Goal: Transaction & Acquisition: Download file/media

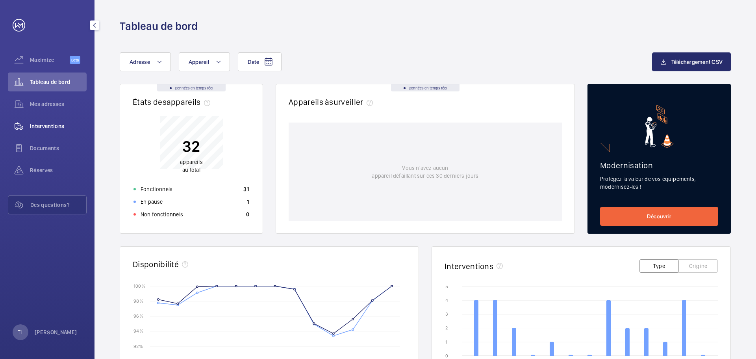
click at [46, 128] on span "Interventions" at bounding box center [58, 126] width 57 height 8
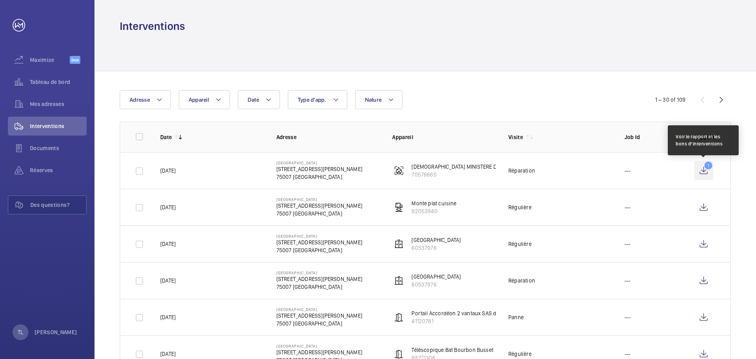
click at [707, 173] on wm-front-icon-button "1" at bounding box center [703, 170] width 19 height 19
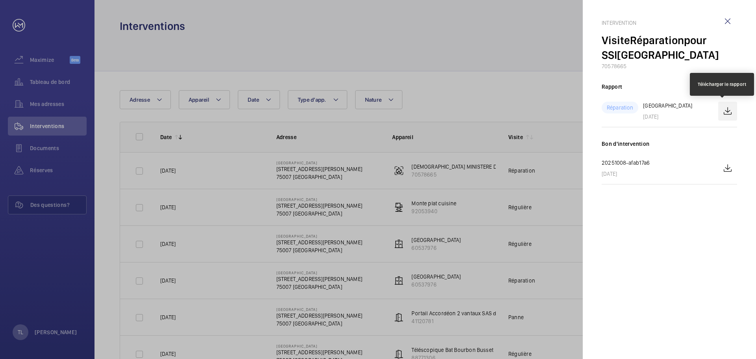
click at [724, 112] on wm-front-icon-button at bounding box center [727, 111] width 19 height 19
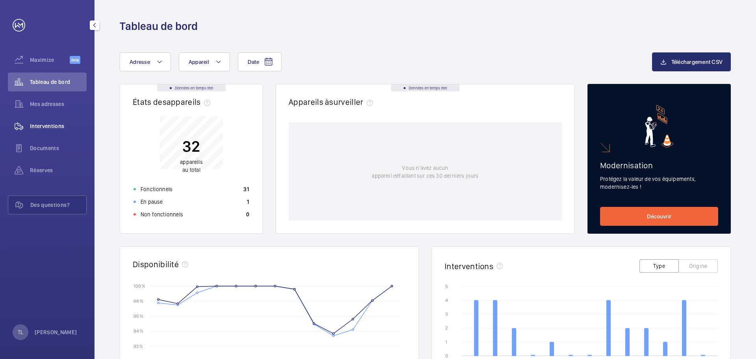
click at [53, 125] on span "Interventions" at bounding box center [58, 126] width 57 height 8
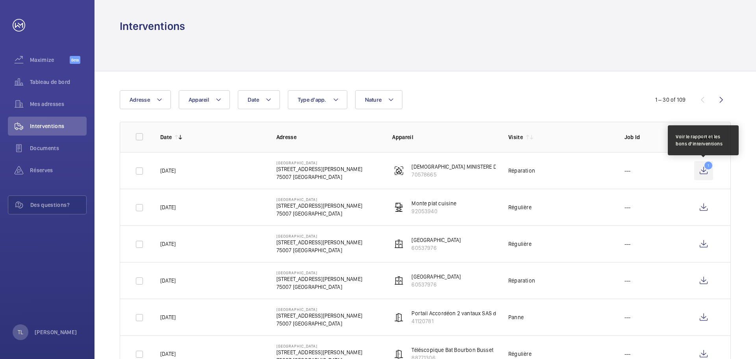
click at [705, 169] on wm-front-icon-button "1" at bounding box center [703, 170] width 19 height 19
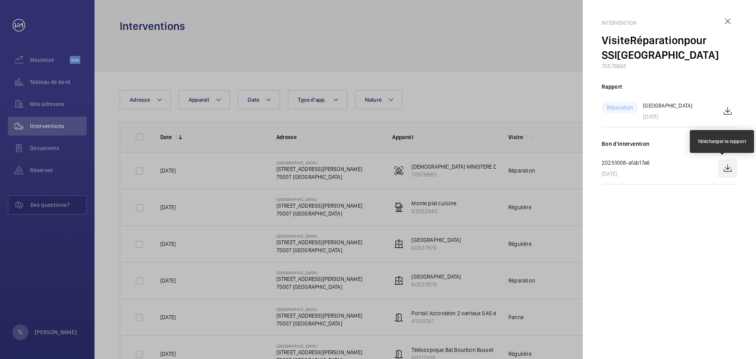
click at [727, 170] on wm-front-icon-button at bounding box center [727, 168] width 19 height 19
